Goal: Information Seeking & Learning: Learn about a topic

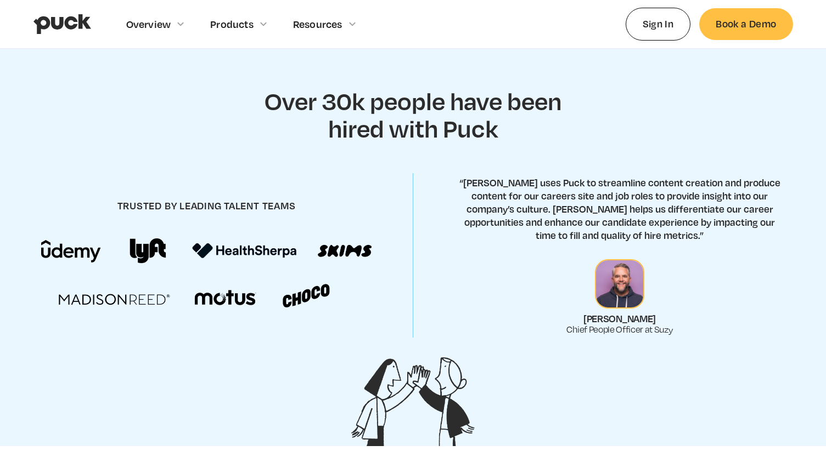
scroll to position [393, 0]
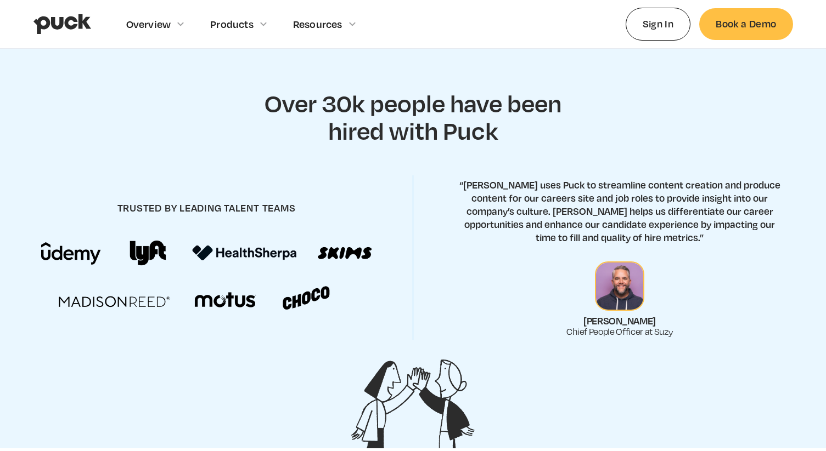
click at [619, 196] on p "“[PERSON_NAME] uses Puck to streamline content creation and produce content for…" at bounding box center [619, 211] width 330 height 66
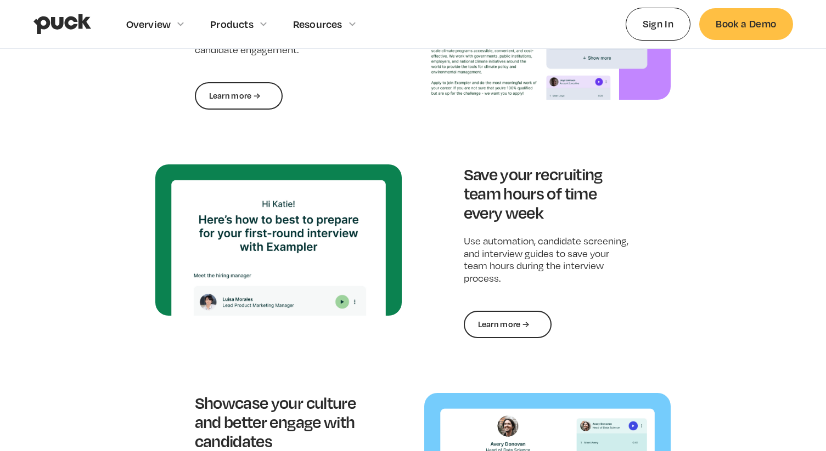
scroll to position [921, 0]
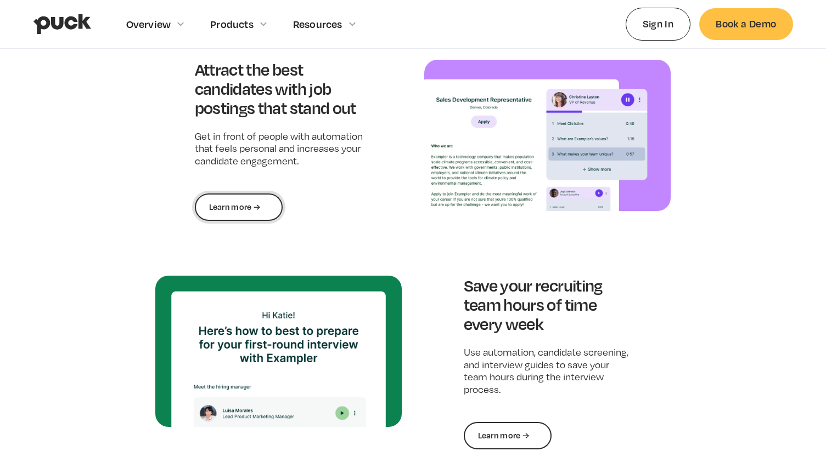
click at [263, 207] on link "Learn more →" at bounding box center [239, 207] width 88 height 27
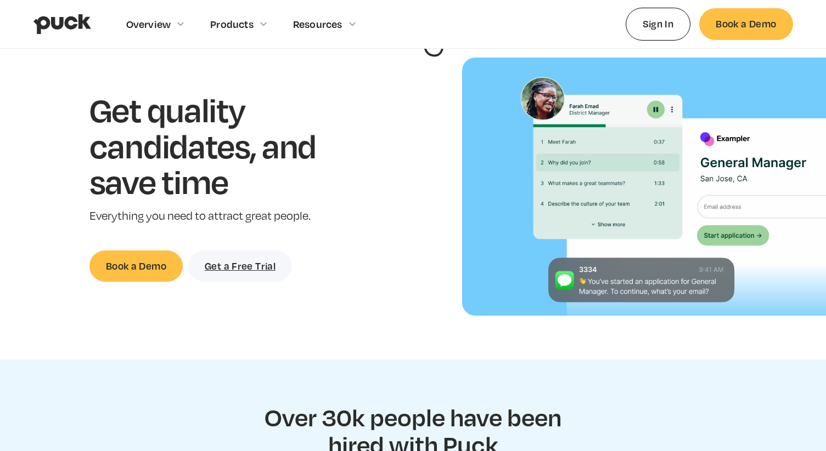
scroll to position [77, 0]
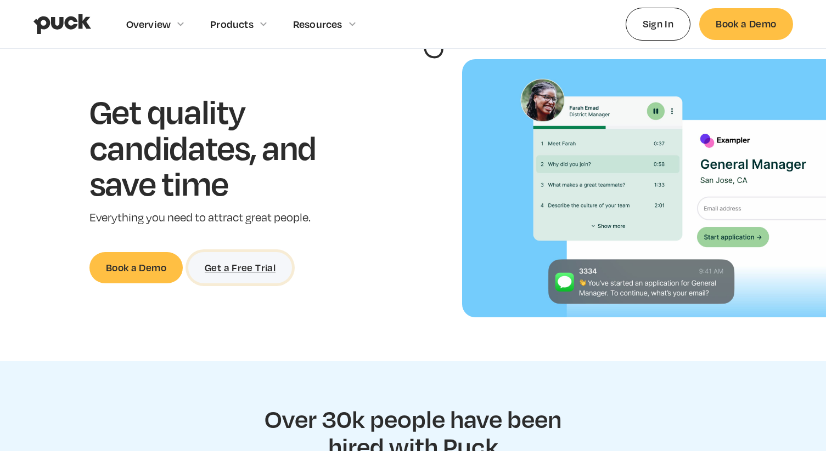
click at [251, 272] on link "Get a Free Trial" at bounding box center [240, 267] width 104 height 31
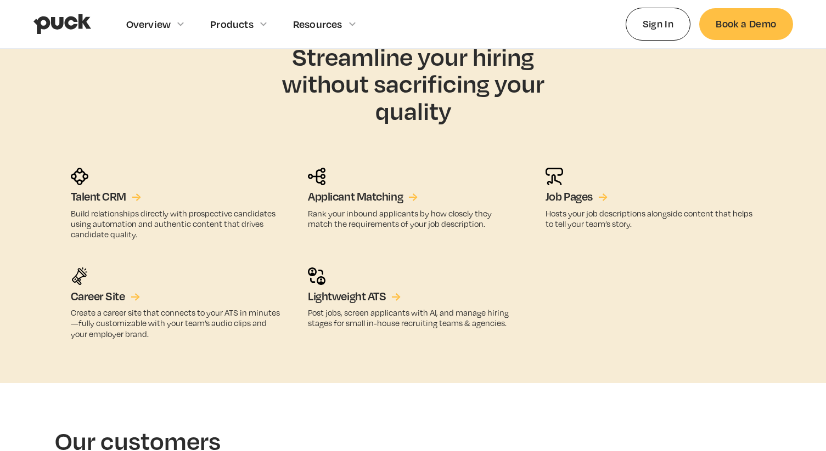
scroll to position [1845, 0]
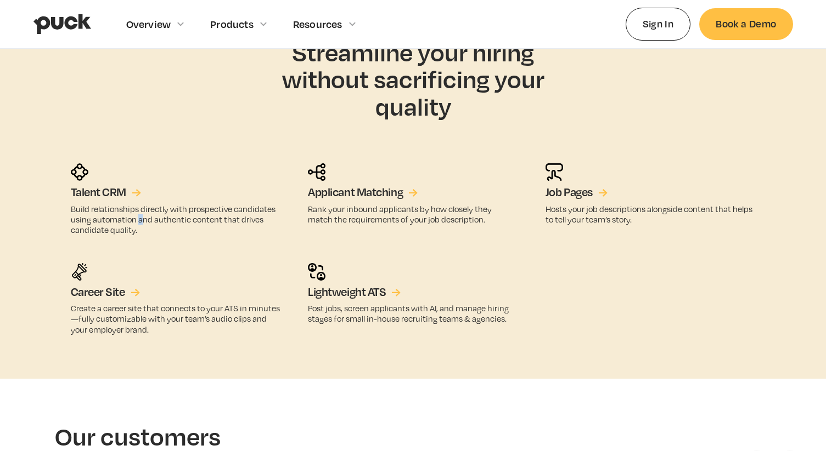
click at [138, 215] on p "Build relationships directly with prospective candidates using automation and a…" at bounding box center [176, 220] width 210 height 32
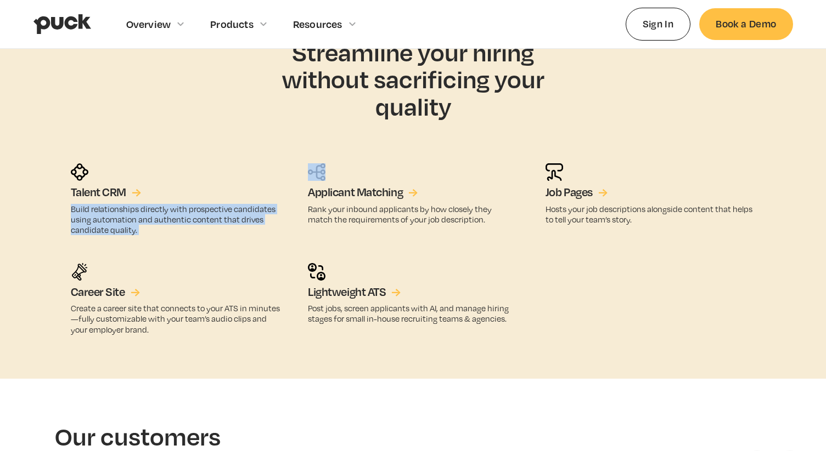
click at [138, 215] on p "Build relationships directly with prospective candidates using automation and a…" at bounding box center [176, 220] width 210 height 32
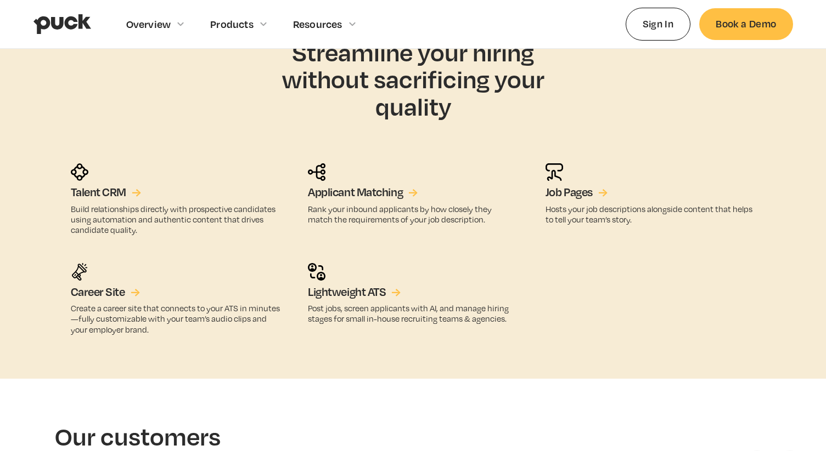
click at [166, 217] on p "Build relationships directly with prospective candidates using automation and a…" at bounding box center [176, 220] width 210 height 32
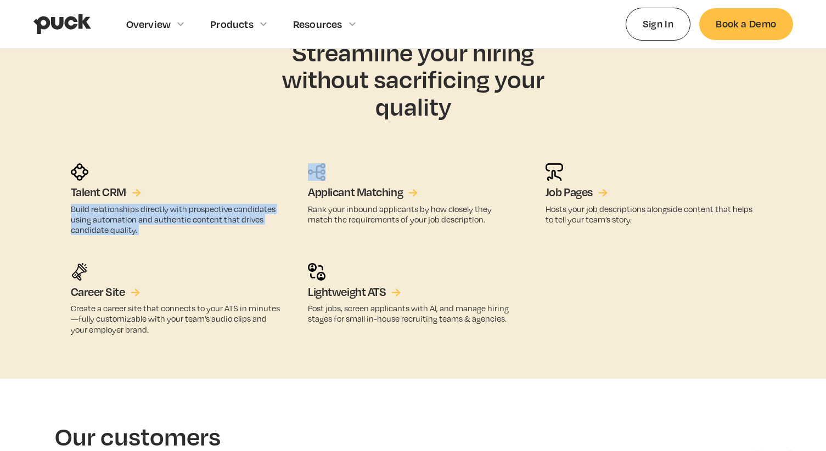
click at [166, 217] on p "Build relationships directly with prospective candidates using automation and a…" at bounding box center [176, 220] width 210 height 32
click at [139, 193] on div "→" at bounding box center [139, 192] width 9 height 14
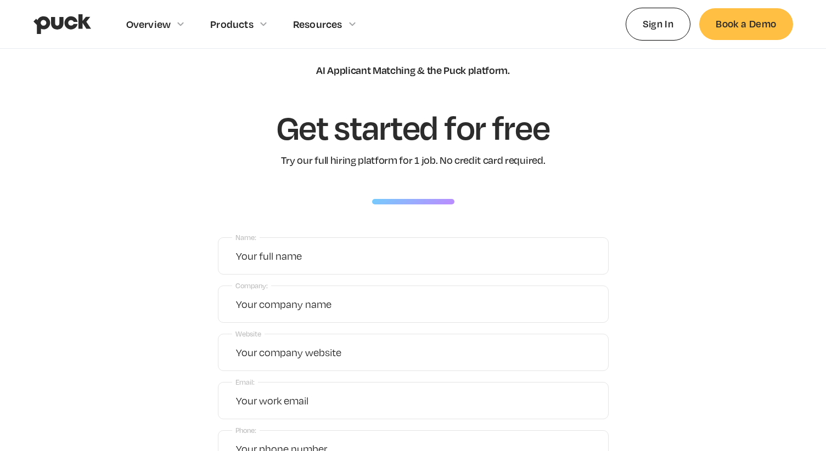
scroll to position [10, 0]
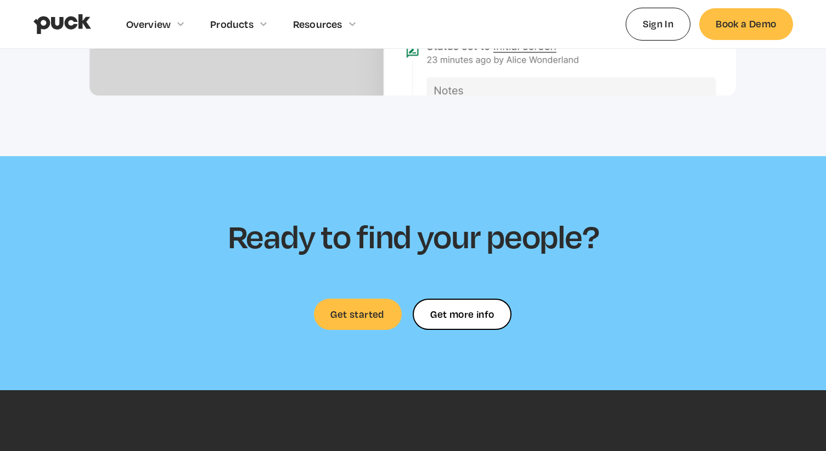
scroll to position [3276, 0]
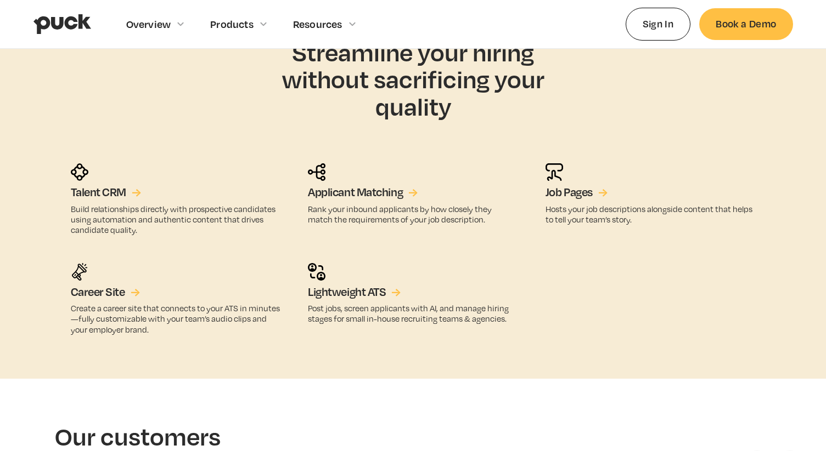
click at [371, 423] on div "Our customers love us" at bounding box center [432, 450] width 754 height 54
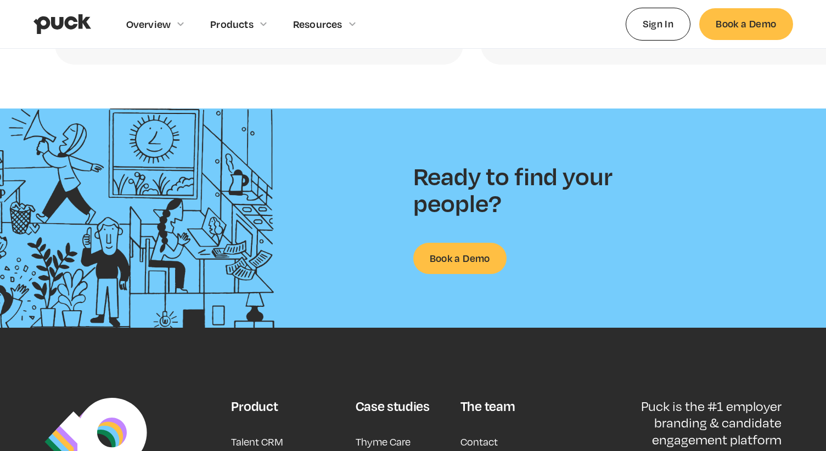
scroll to position [2543, 0]
